Goal: Contribute content: Add original content to the website for others to see

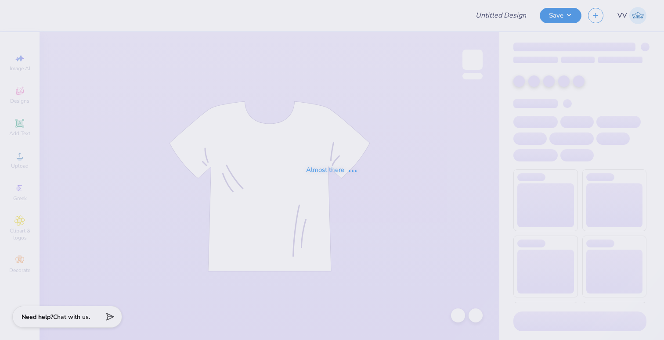
type input "Phi Sigma Sigma Floral Sets"
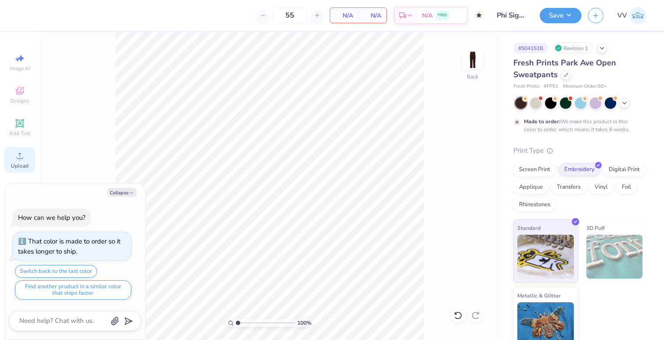
click at [23, 162] on div "Upload" at bounding box center [19, 160] width 31 height 26
click at [21, 162] on div "Upload" at bounding box center [19, 160] width 31 height 26
click at [20, 125] on icon at bounding box center [19, 123] width 7 height 7
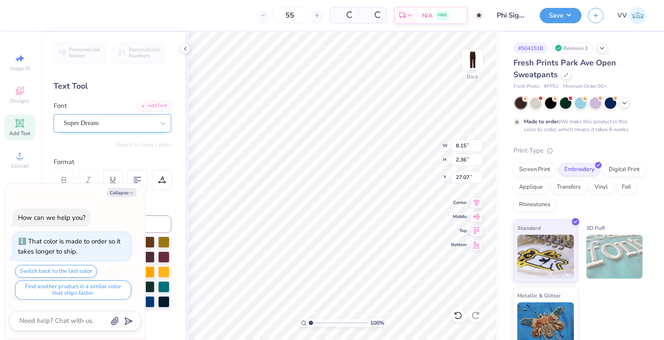
click at [76, 121] on div "Super Dream" at bounding box center [109, 123] width 92 height 14
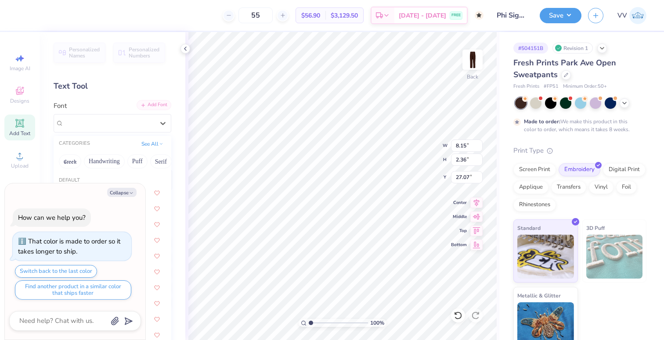
click at [148, 105] on div "Add Font" at bounding box center [154, 105] width 35 height 10
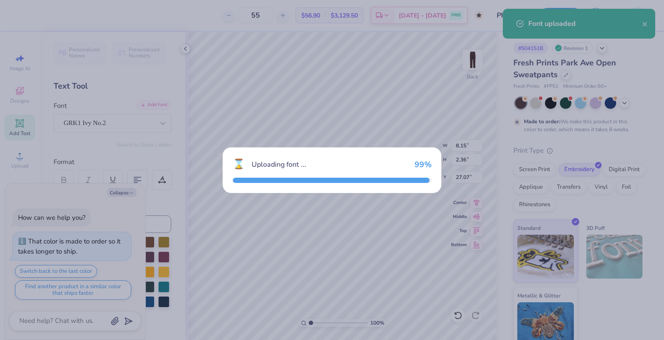
type textarea "x"
type input "8.02"
type input "2.21"
type input "27.14"
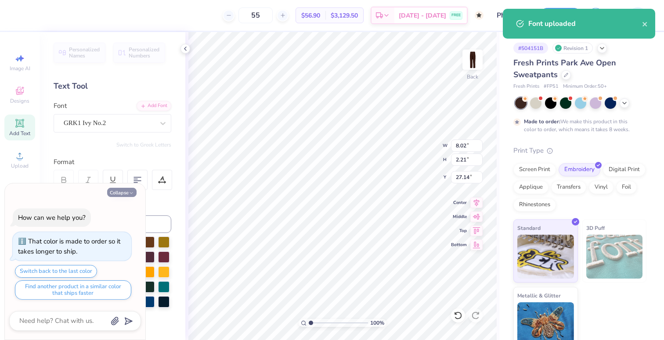
click at [114, 191] on button "Collapse" at bounding box center [121, 192] width 29 height 9
type textarea "x"
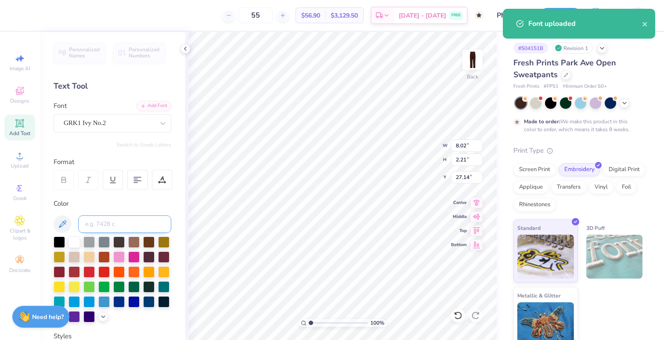
click at [105, 221] on input at bounding box center [124, 225] width 93 height 18
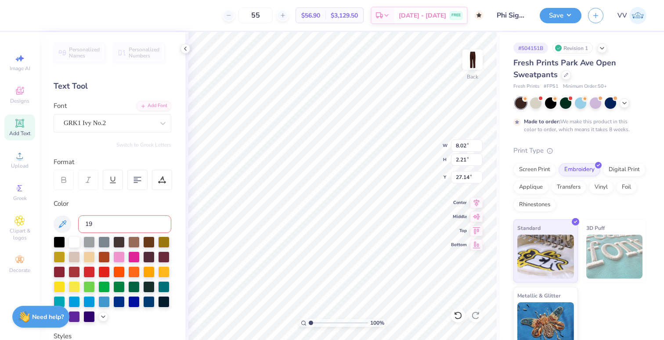
type input "196"
type input "8.77"
type textarea "est. 1913"
type input "8.08"
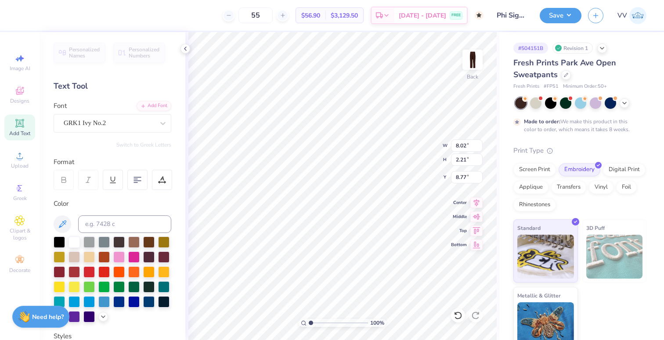
type input "1.42"
type input "9.17"
click at [464, 145] on input "8.08" at bounding box center [467, 146] width 32 height 12
type input "5.00"
type input "0.88"
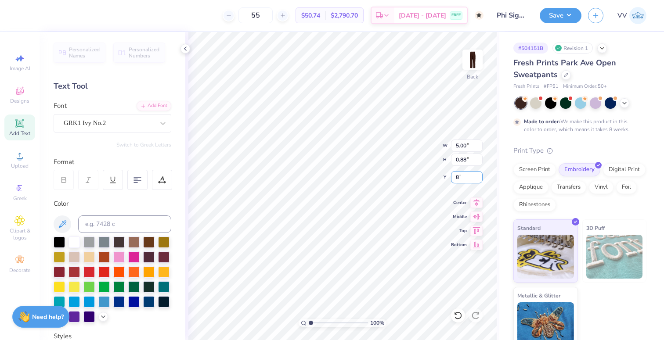
type input "8.00"
type input "7.98"
click at [562, 12] on button "Save" at bounding box center [561, 14] width 42 height 15
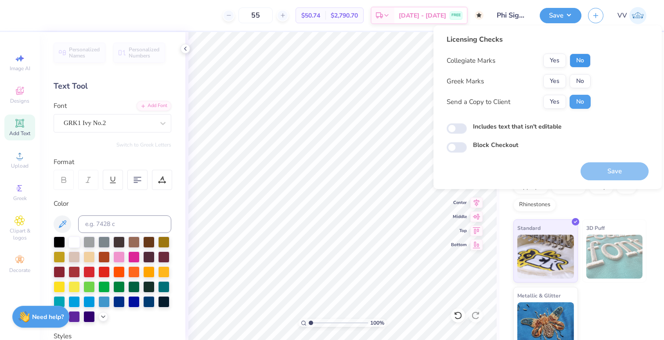
click at [580, 62] on button "No" at bounding box center [580, 61] width 21 height 14
click at [583, 80] on button "No" at bounding box center [580, 81] width 21 height 14
click at [614, 168] on button "Save" at bounding box center [615, 172] width 68 height 18
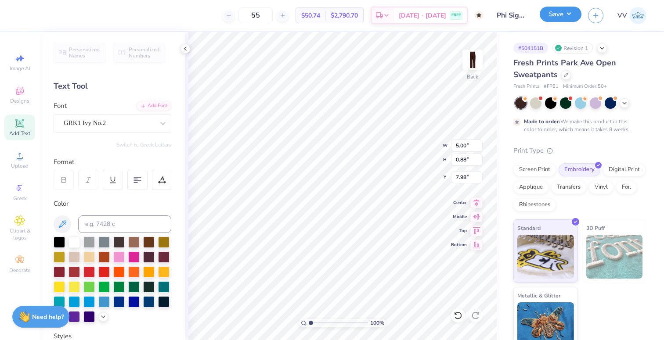
click at [563, 14] on button "Save" at bounding box center [561, 14] width 42 height 15
